Goal: Information Seeking & Learning: Learn about a topic

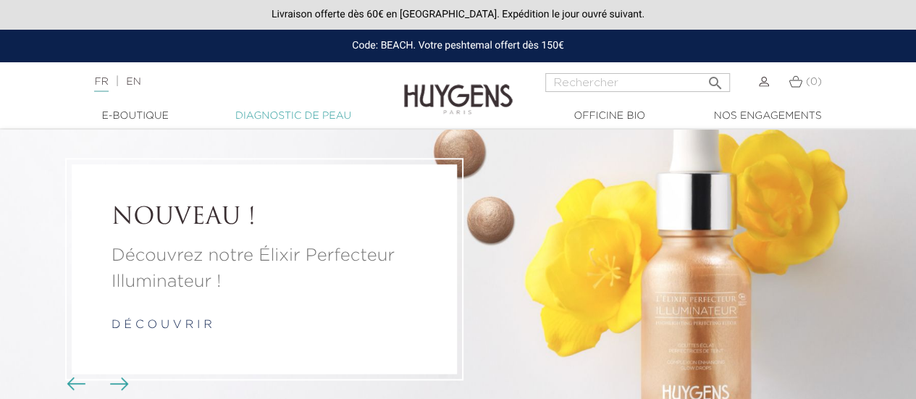
click at [287, 117] on link "Diagnostic de peau" at bounding box center [293, 116] width 145 height 15
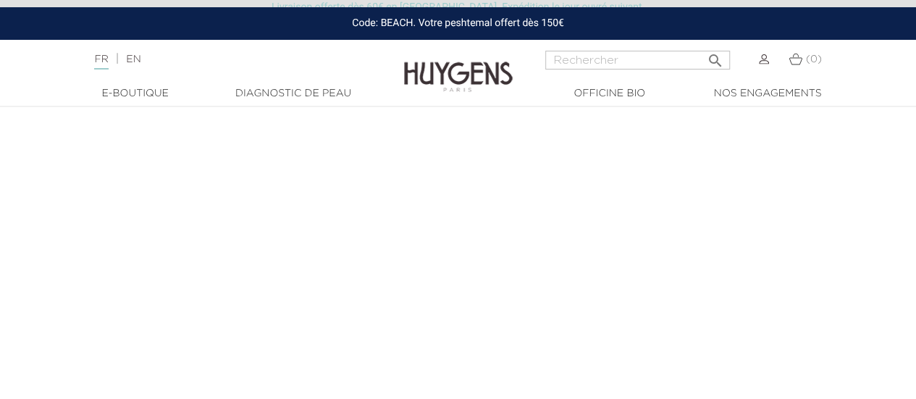
scroll to position [184, 0]
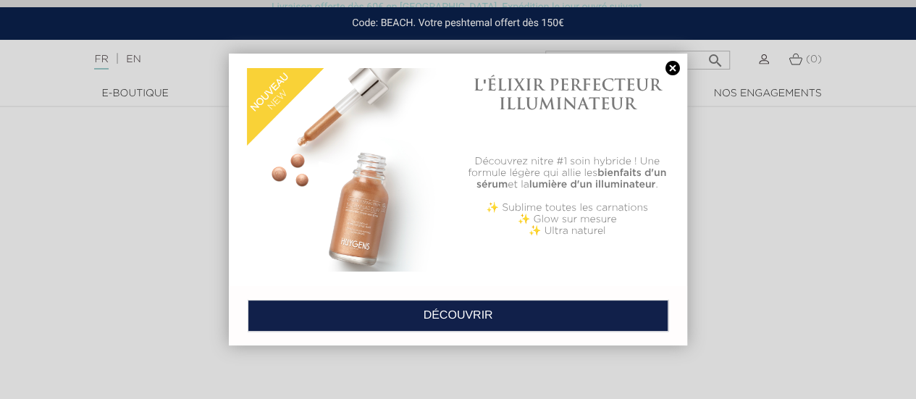
click at [462, 303] on link "DÉCOUVRIR" at bounding box center [458, 316] width 421 height 32
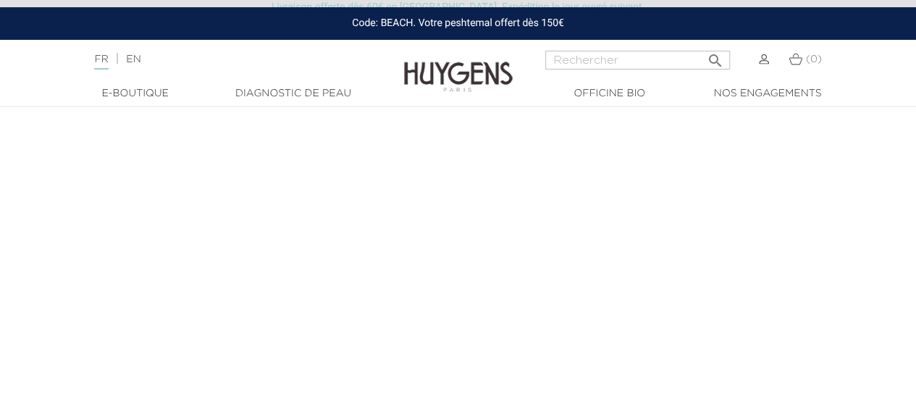
scroll to position [184, 0]
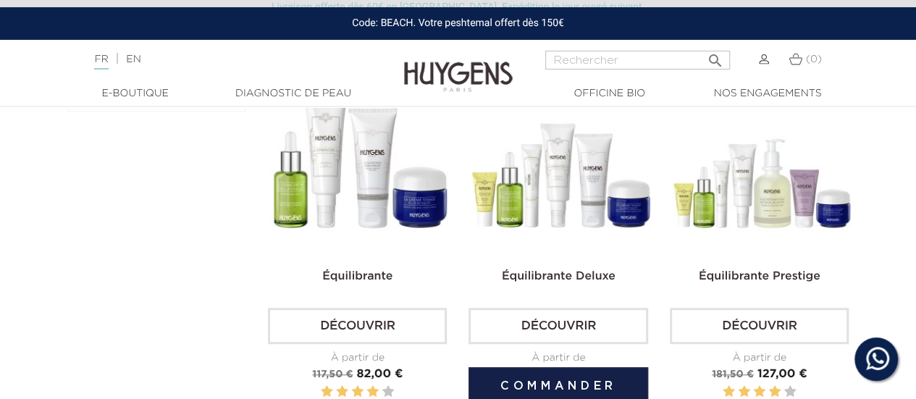
scroll to position [433, 0]
